Goal: Information Seeking & Learning: Learn about a topic

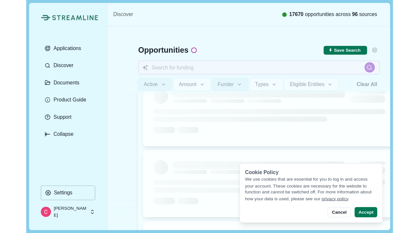
scroll to position [67, 0]
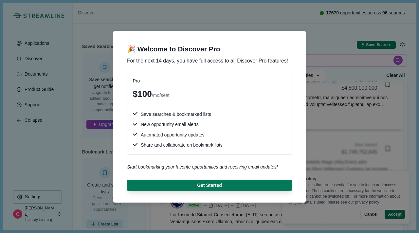
click at [91, 77] on div "🎉 Welcome to Discover Pro For the next 14 days, you have full access to all Dis…" at bounding box center [209, 116] width 419 height 233
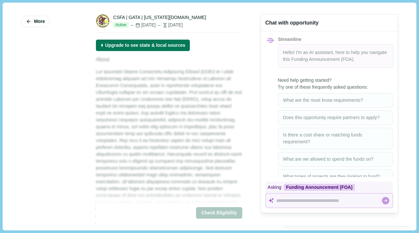
click at [42, 28] on div "More" at bounding box center [49, 21] width 57 height 14
click at [43, 21] on span "More" at bounding box center [39, 22] width 11 height 6
